Goal: Task Accomplishment & Management: Manage account settings

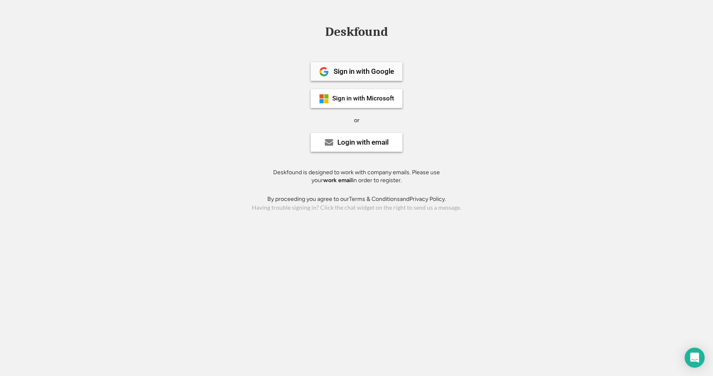
click at [365, 78] on div "Sign in with Google" at bounding box center [357, 71] width 92 height 19
click at [373, 74] on div "Sign in with Google" at bounding box center [364, 71] width 60 height 7
click at [378, 148] on div "Login with email" at bounding box center [357, 142] width 92 height 19
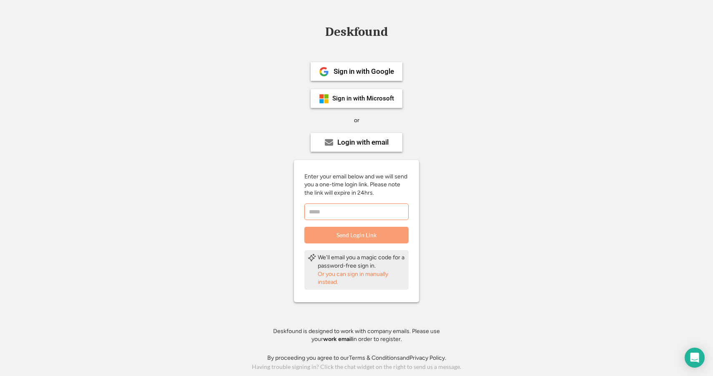
click at [367, 211] on input "email" at bounding box center [357, 212] width 104 height 17
click at [377, 67] on div "Sign in with Google" at bounding box center [357, 71] width 92 height 19
